Goal: Check status: Check status

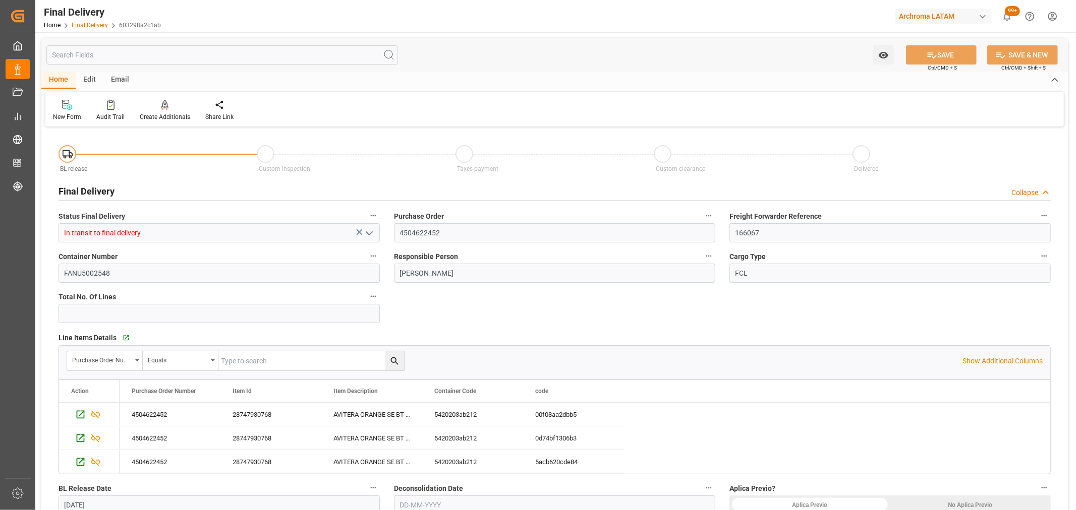
click at [97, 27] on link "Final Delivery" at bounding box center [90, 25] width 36 height 7
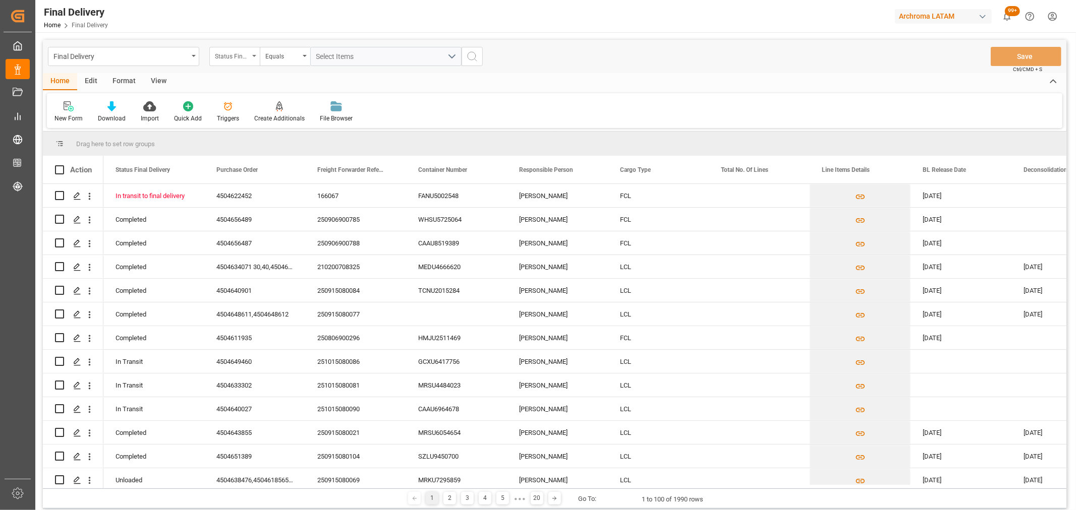
click at [232, 59] on div "Status Final Delivery" at bounding box center [232, 55] width 34 height 12
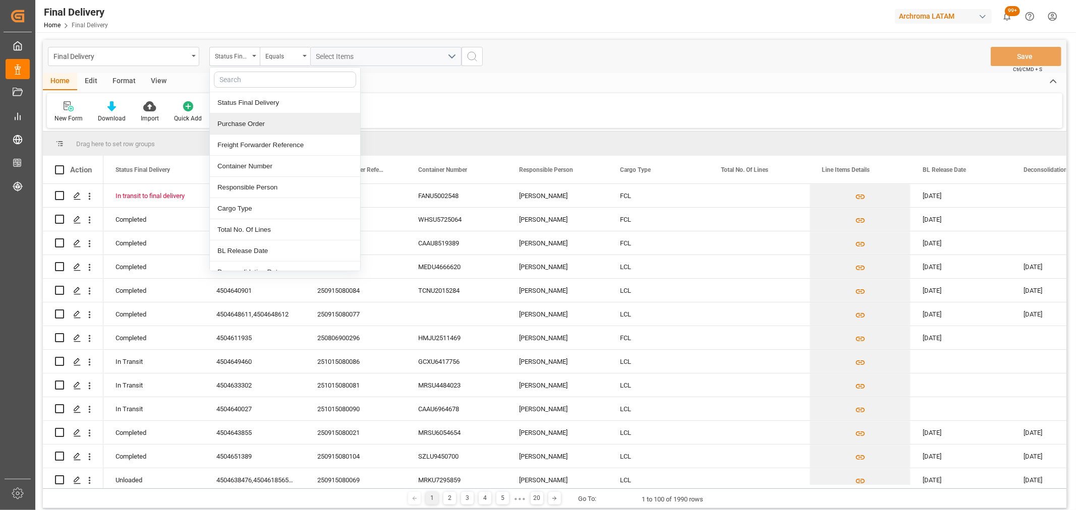
click at [235, 128] on div "Purchase Order" at bounding box center [285, 123] width 150 height 21
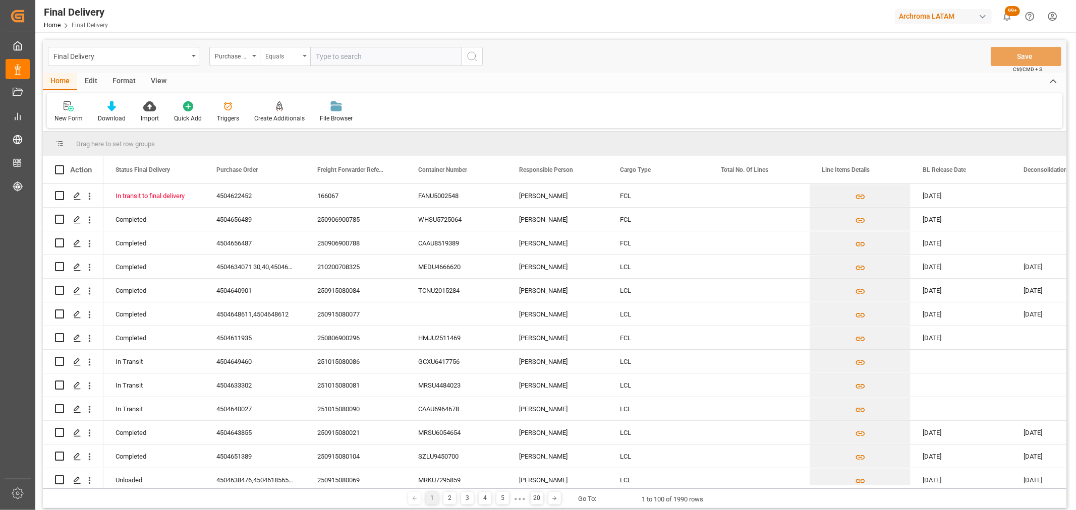
click at [291, 53] on div "Equals" at bounding box center [282, 55] width 34 height 12
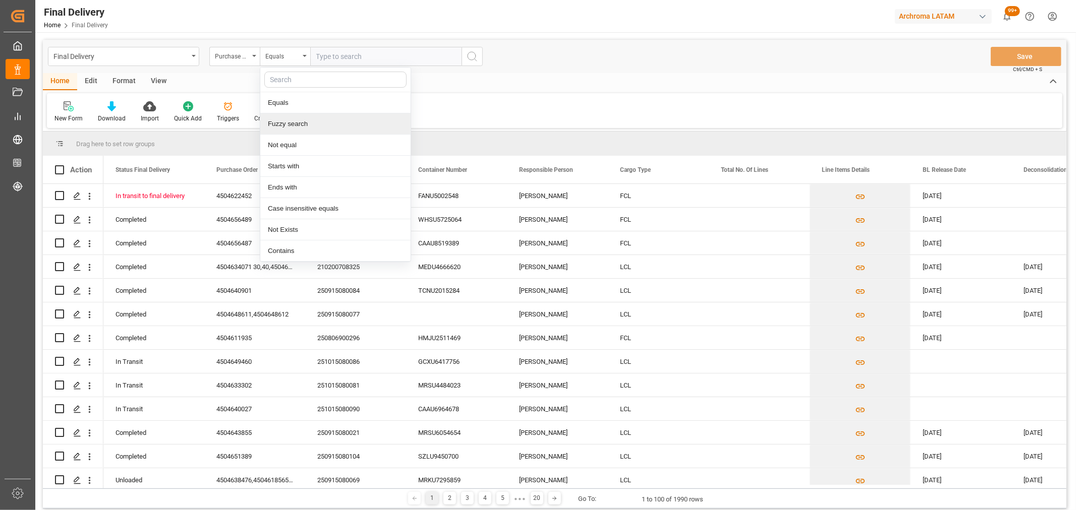
click at [293, 119] on div "Fuzzy search" at bounding box center [335, 123] width 150 height 21
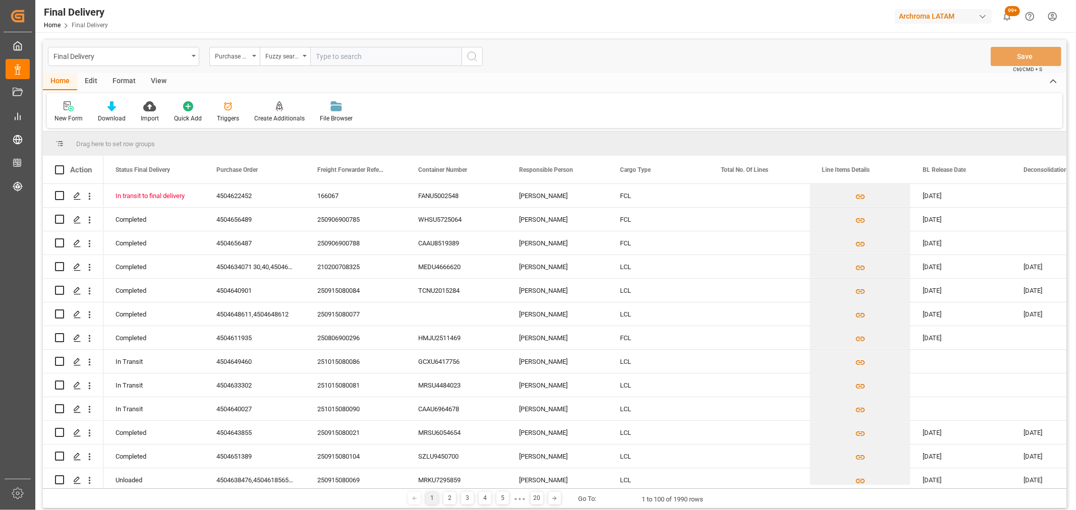
click at [339, 59] on input "text" at bounding box center [385, 56] width 151 height 19
paste input "4504653897"
type input "4504653897"
